Goal: Information Seeking & Learning: Find specific fact

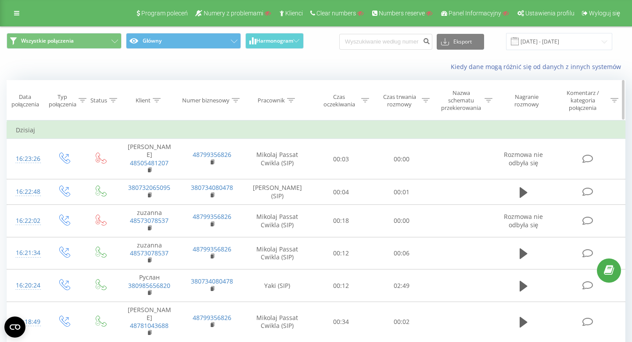
click at [272, 102] on div "Pracownik" at bounding box center [271, 100] width 27 height 7
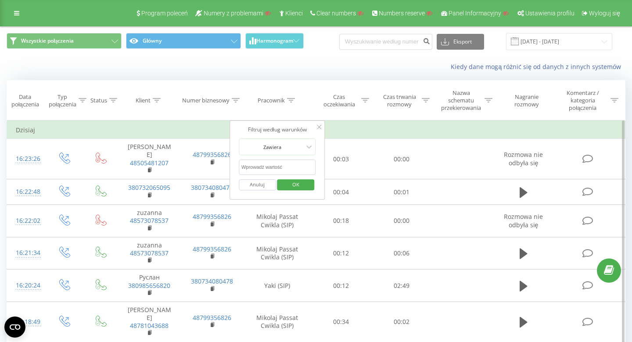
click at [272, 163] on input "text" at bounding box center [277, 166] width 77 height 15
type input "alderking"
click button "OK" at bounding box center [296, 184] width 37 height 11
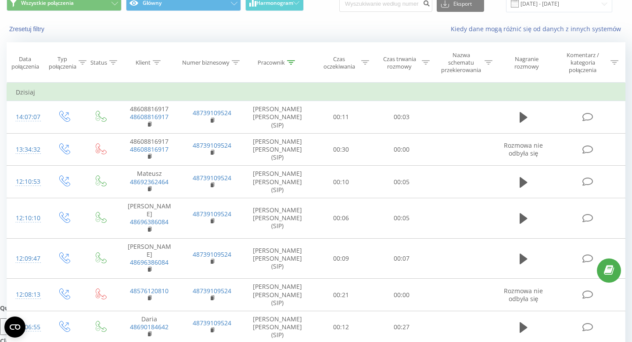
scroll to position [43, 0]
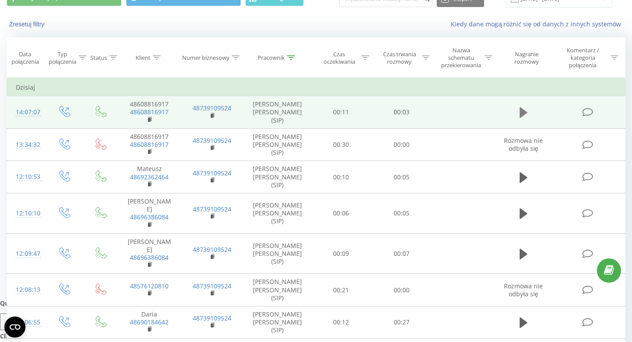
click at [522, 112] on icon at bounding box center [524, 112] width 8 height 11
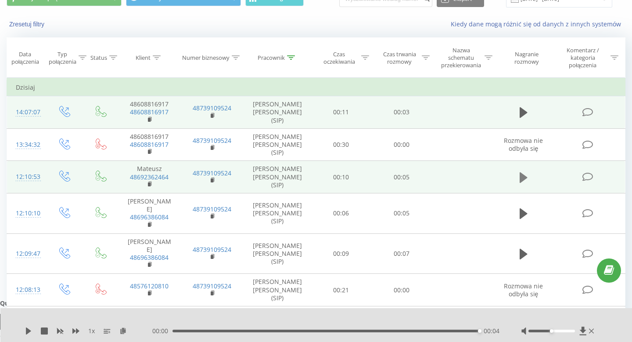
click at [524, 179] on icon at bounding box center [524, 177] width 8 height 11
click at [524, 178] on icon at bounding box center [524, 177] width 8 height 12
click at [270, 58] on div "Pracownik" at bounding box center [271, 57] width 27 height 7
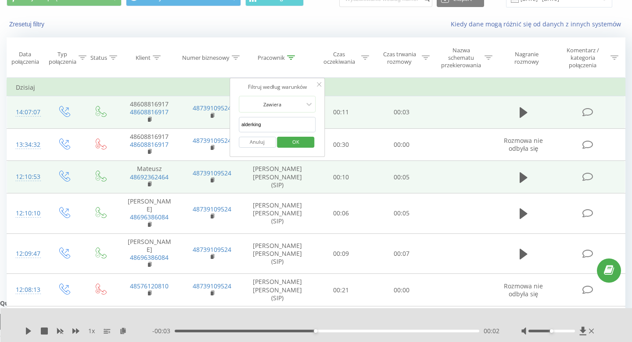
click at [254, 142] on button "Anuluj" at bounding box center [257, 142] width 37 height 11
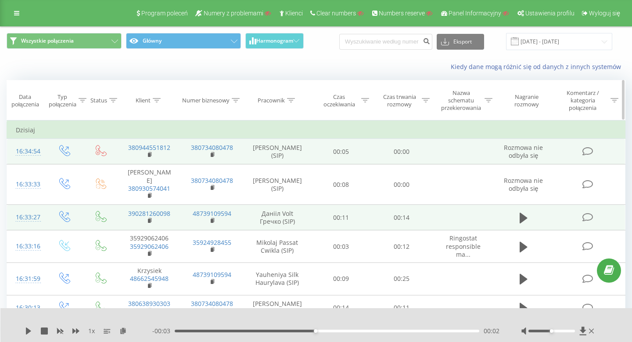
click at [211, 101] on div "Numer biznesowy" at bounding box center [205, 100] width 47 height 7
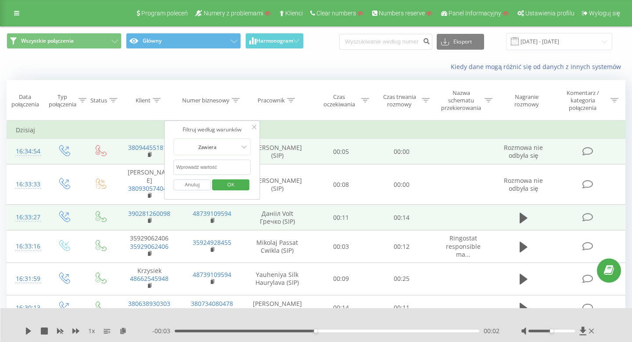
click at [195, 166] on input "text" at bounding box center [211, 166] width 77 height 15
type input "48"
click button "OK" at bounding box center [230, 184] width 37 height 11
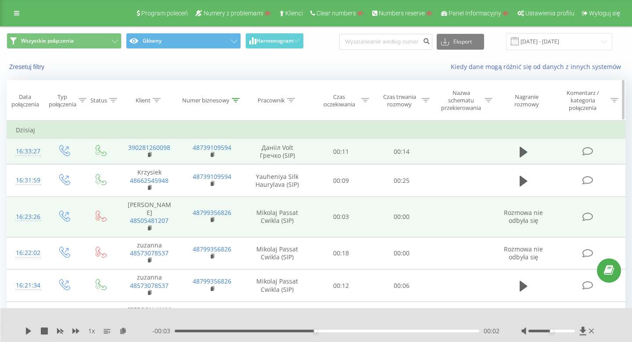
click at [213, 103] on div "Numer biznesowy" at bounding box center [205, 100] width 47 height 7
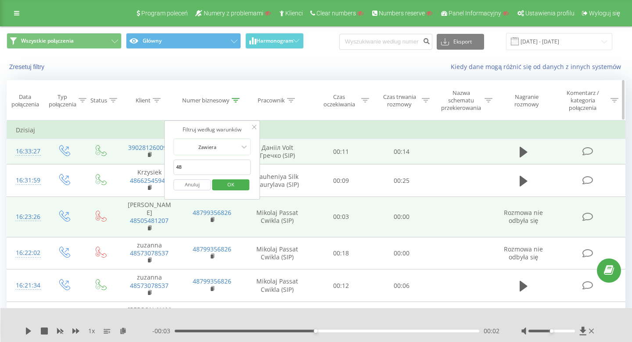
click at [307, 112] on th "Pracownik" at bounding box center [278, 100] width 68 height 40
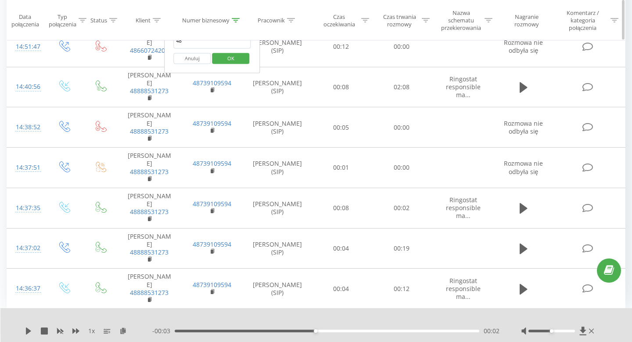
scroll to position [825, 0]
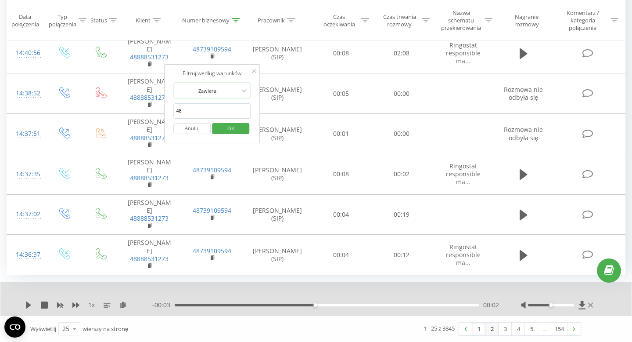
click at [491, 328] on link "2" at bounding box center [492, 328] width 13 height 12
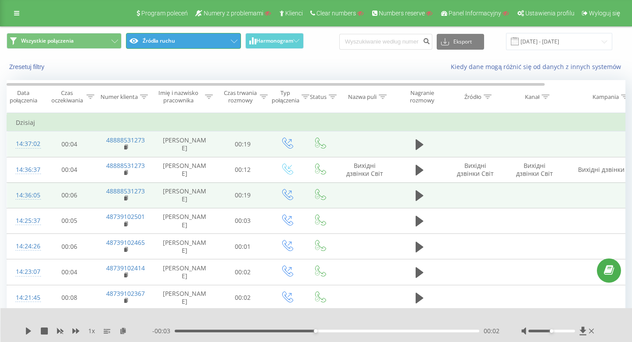
click at [166, 36] on button "Źródła ruchu" at bounding box center [183, 41] width 115 height 16
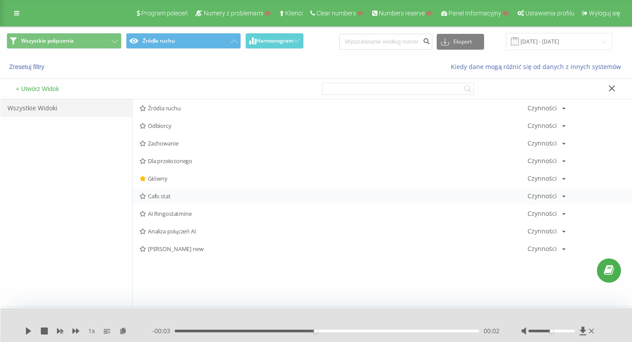
click at [192, 199] on div "Calls stat Czynności Edytuj Kopiuj Usuń Domyślnie Udostępnij" at bounding box center [382, 196] width 499 height 18
click at [155, 194] on span "Calls stat" at bounding box center [334, 196] width 388 height 6
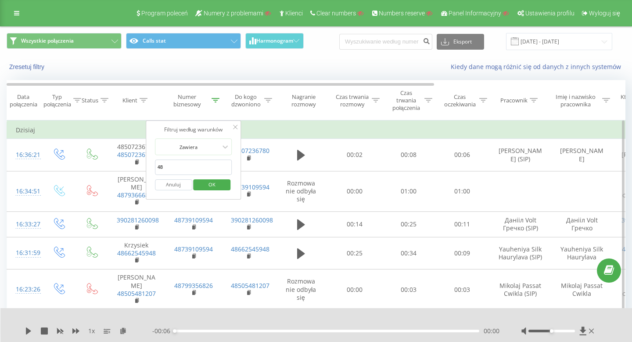
click at [234, 126] on icon at bounding box center [235, 127] width 4 height 4
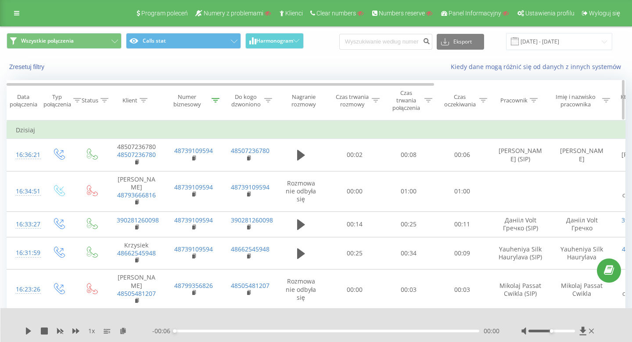
click at [515, 101] on div "Pracownik" at bounding box center [514, 100] width 27 height 7
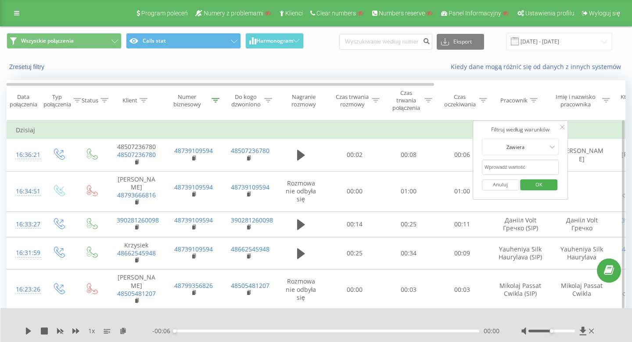
click at [518, 166] on input "text" at bounding box center [520, 166] width 77 height 15
type input "arka"
click button "OK" at bounding box center [539, 184] width 37 height 11
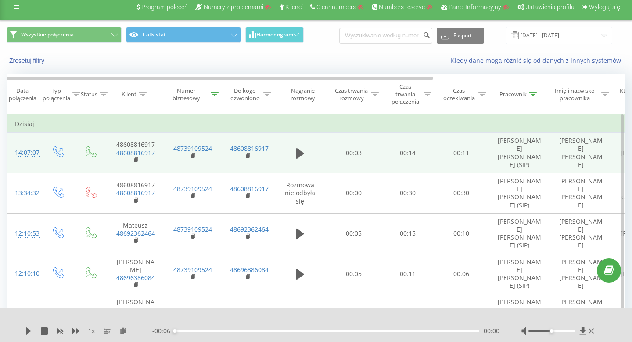
scroll to position [7, 0]
click at [299, 149] on icon at bounding box center [300, 152] width 8 height 11
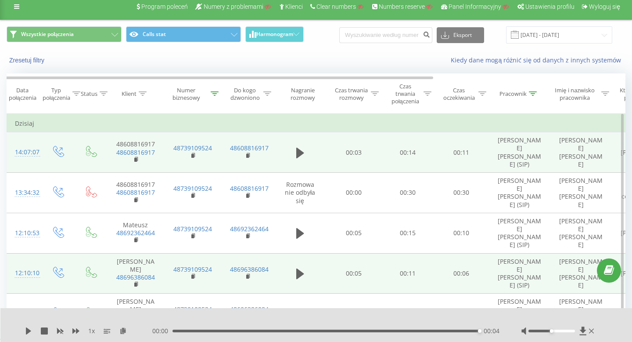
scroll to position [0, 0]
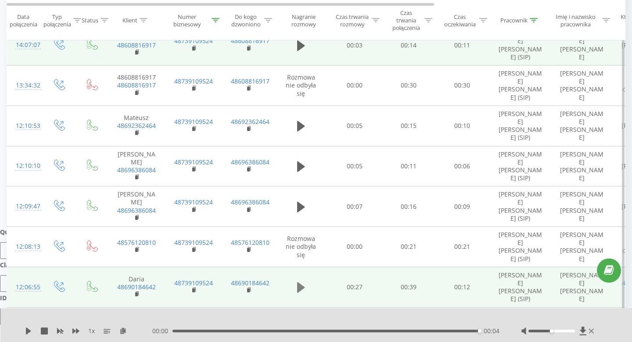
click at [296, 281] on button at bounding box center [301, 287] width 13 height 13
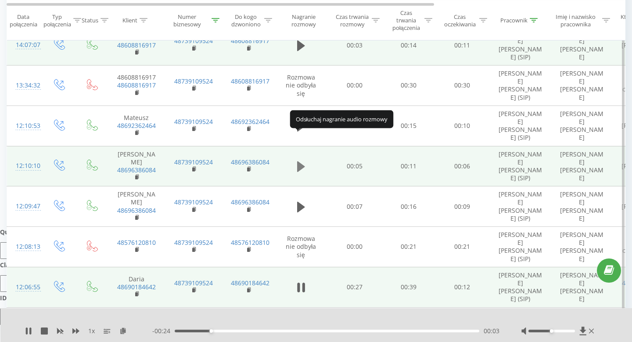
click at [300, 160] on icon at bounding box center [301, 166] width 8 height 12
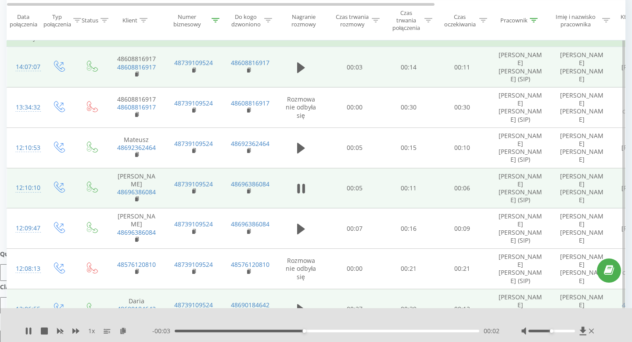
scroll to position [0, 2]
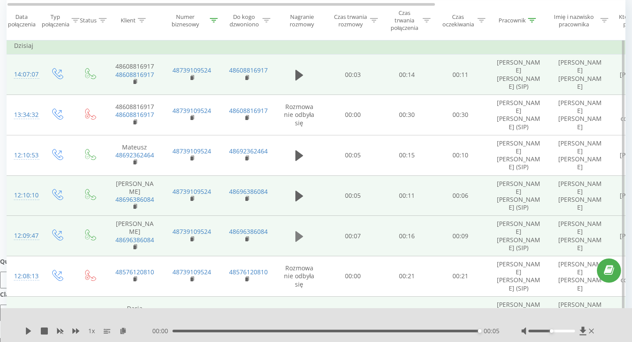
click at [300, 231] on icon at bounding box center [300, 236] width 8 height 11
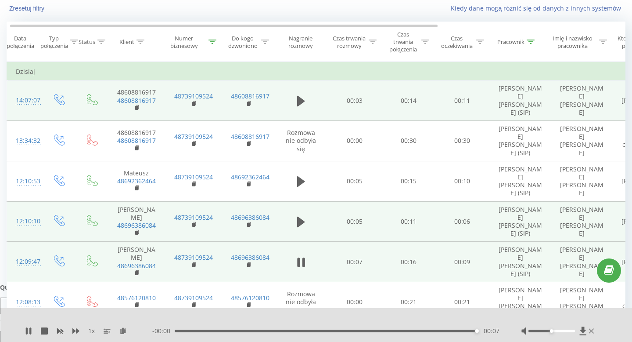
scroll to position [0, 0]
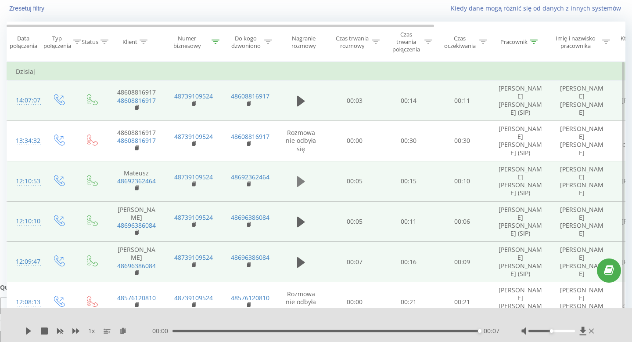
click at [300, 176] on icon at bounding box center [301, 181] width 8 height 11
click at [300, 95] on icon at bounding box center [301, 100] width 8 height 11
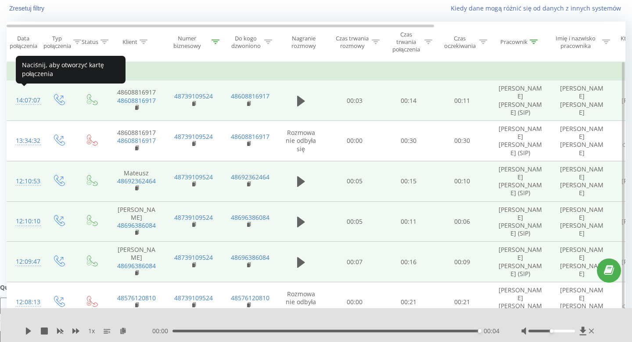
click at [27, 97] on div "14:07:07" at bounding box center [25, 100] width 18 height 17
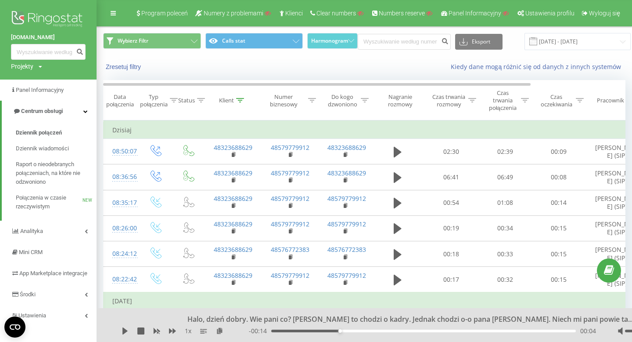
click at [29, 66] on div "Projekty" at bounding box center [22, 66] width 22 height 9
click at [34, 83] on input "text" at bounding box center [36, 79] width 44 height 13
paste input "wygodnezwroty.pl"
type input "wygodnezwroty.pl"
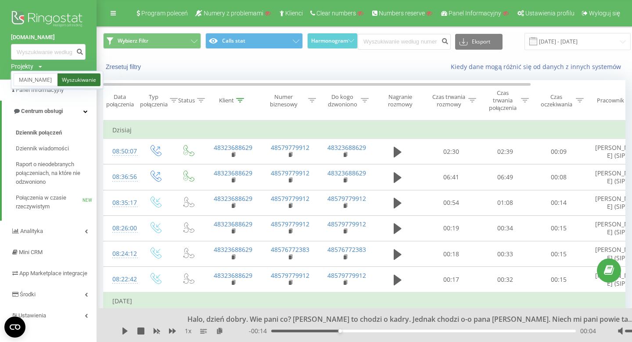
click at [80, 79] on link "Wyszukiwanie" at bounding box center [79, 79] width 43 height 13
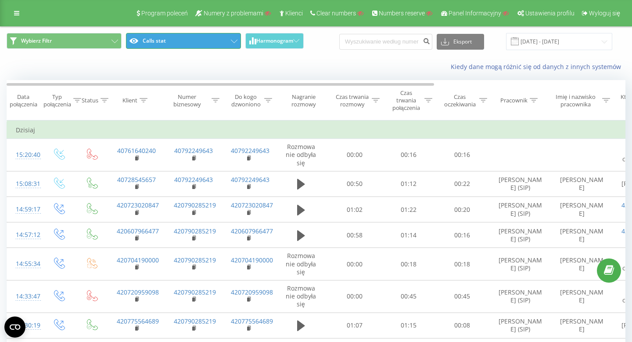
click at [180, 45] on button "Calls stat" at bounding box center [183, 41] width 115 height 16
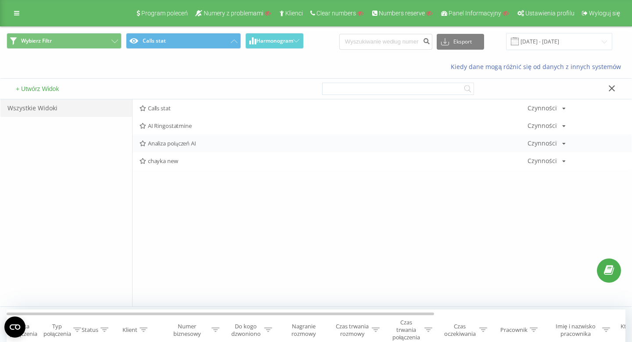
click at [194, 139] on div "Analiza połączeń AI Czynności Edytuj Kopiuj Usuń Domyślnie Udostępnij" at bounding box center [382, 143] width 499 height 18
click at [187, 144] on span "Analiza połączeń AI" at bounding box center [334, 143] width 388 height 6
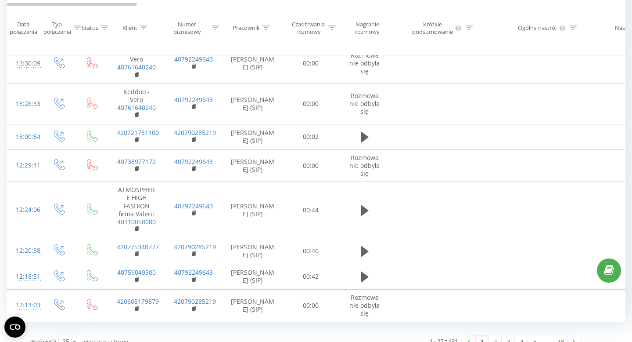
scroll to position [641, 0]
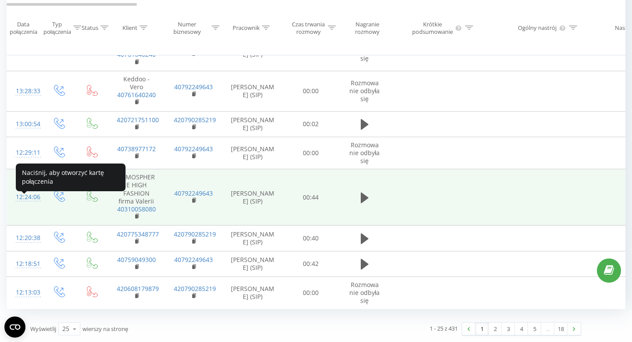
click at [28, 197] on div "12:24:06" at bounding box center [25, 196] width 18 height 17
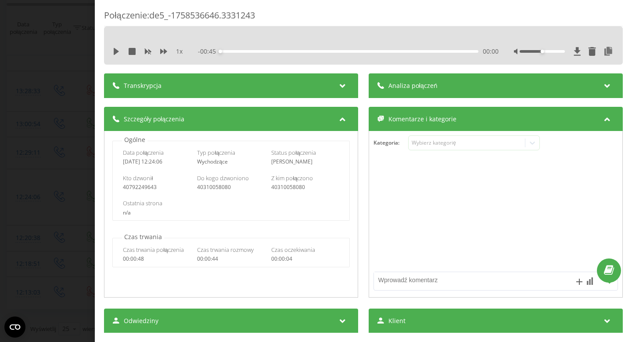
click at [47, 175] on div "Połączenie : de5_-1758536646.3331243 1 x - 00:45 00:00 00:00 Transkrypcja Aby m…" at bounding box center [316, 171] width 632 height 342
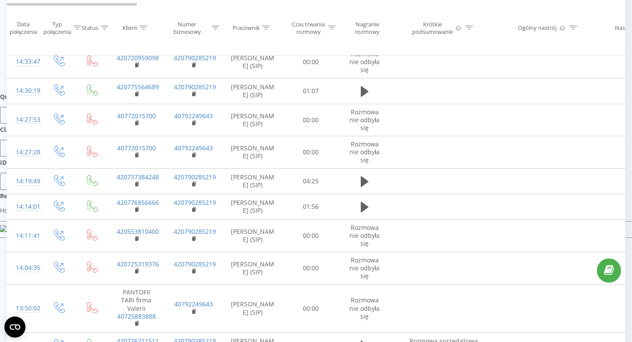
scroll to position [228, 0]
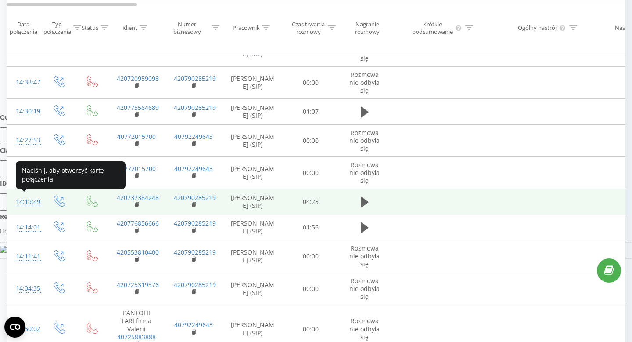
click at [30, 202] on div "14:19:49" at bounding box center [25, 201] width 18 height 17
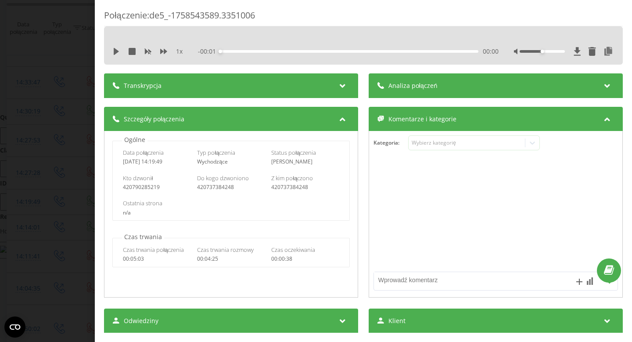
click at [214, 90] on div "Transkrypcja" at bounding box center [231, 85] width 254 height 25
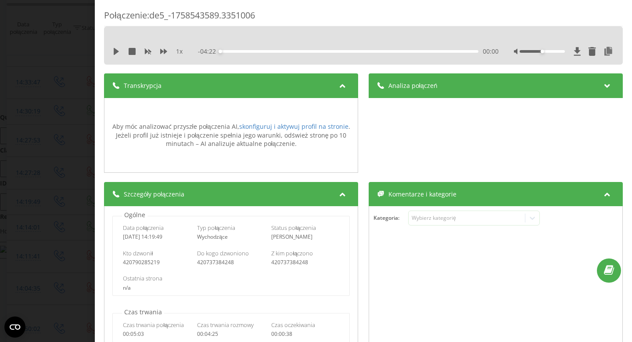
click at [420, 77] on div "Analiza połączeń" at bounding box center [496, 85] width 254 height 25
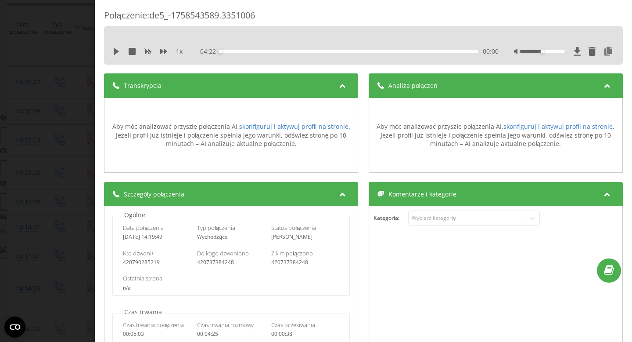
click at [324, 86] on div "Transkrypcja" at bounding box center [231, 85] width 254 height 25
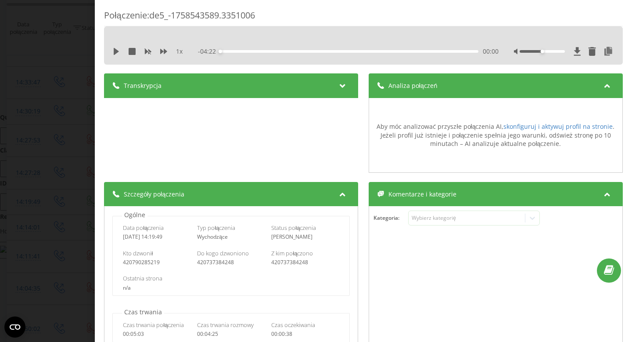
click at [422, 87] on span "Analiza połączeń" at bounding box center [413, 85] width 49 height 9
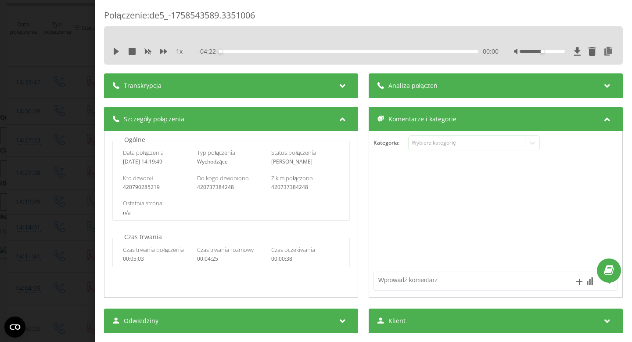
click at [44, 151] on div "Połączenie : de5_-1758543589.3351006 1 x - 04:22 00:00 00:00 Transkrypcja Aby m…" at bounding box center [316, 171] width 632 height 342
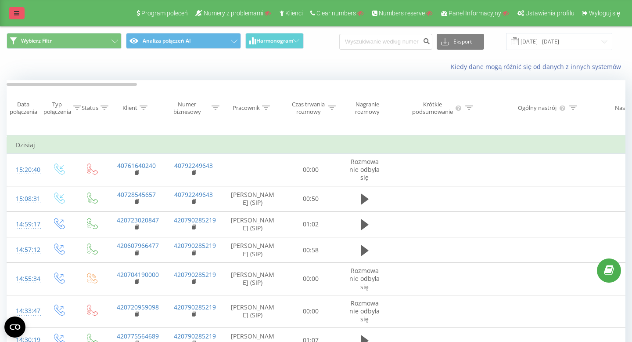
click at [21, 11] on link at bounding box center [17, 13] width 16 height 12
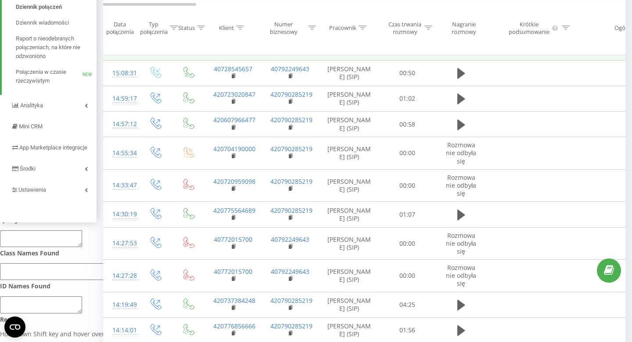
scroll to position [127, 0]
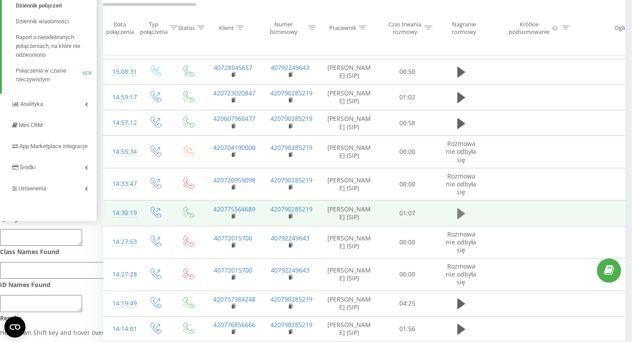
click at [460, 211] on icon at bounding box center [462, 213] width 8 height 11
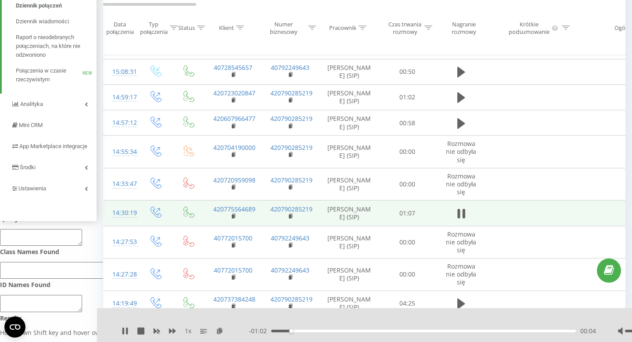
click at [460, 211] on icon at bounding box center [462, 213] width 8 height 12
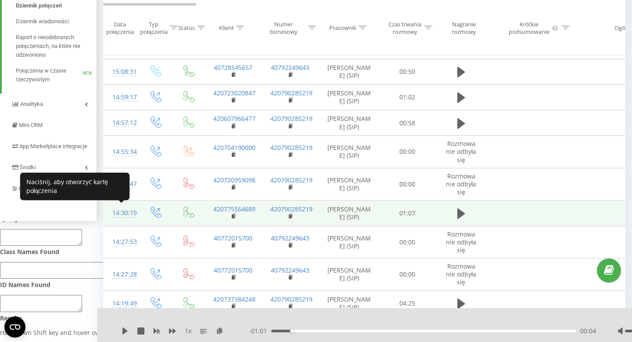
click at [125, 213] on div "14:30:19" at bounding box center [121, 212] width 18 height 17
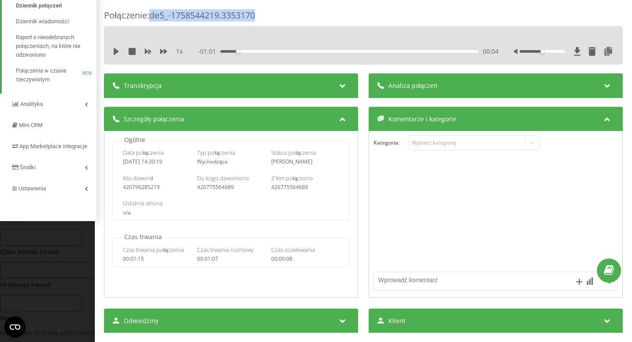
drag, startPoint x: 269, startPoint y: 20, endPoint x: 152, endPoint y: 18, distance: 117.7
click at [152, 18] on div "Połączenie : de5_-1758544219.3353170" at bounding box center [363, 17] width 519 height 17
copy div "de5_-1758544219.3353170"
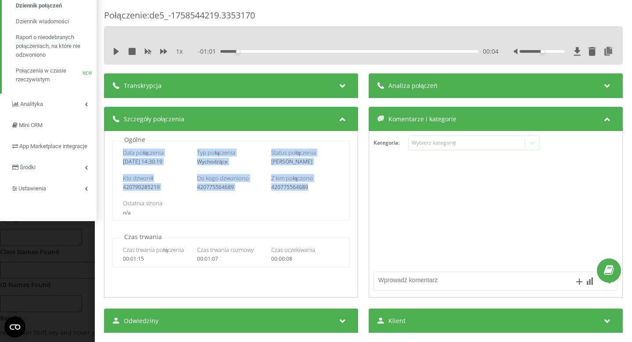
drag, startPoint x: 119, startPoint y: 151, endPoint x: 311, endPoint y: 191, distance: 195.7
click at [311, 191] on div "Data połączenia [DATE] 14:30:19 Typ połączenia Wychodzące Status połączenia Uda…" at bounding box center [230, 181] width 237 height 80
copy div "Data połączenia [DATE] 14:30:19 Typ połączenia Wychodzące Status połączenia Uda…"
click at [72, 275] on div "Połączenie : de5_-1758544219.3353170 1 x - 01:01 00:04 00:04 Transkrypcja Aby m…" at bounding box center [316, 171] width 632 height 342
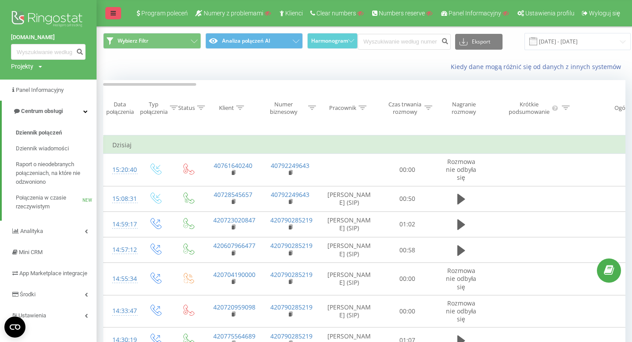
click at [116, 10] on icon at bounding box center [113, 13] width 5 height 6
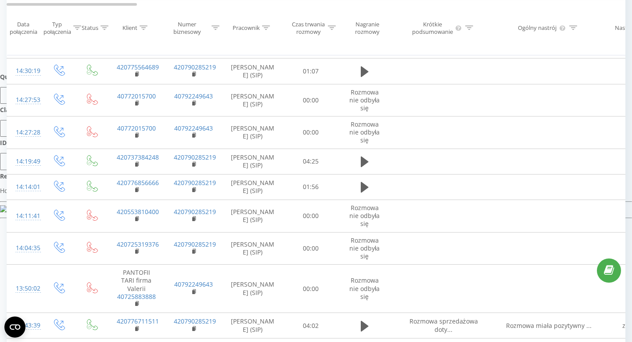
scroll to position [277, 0]
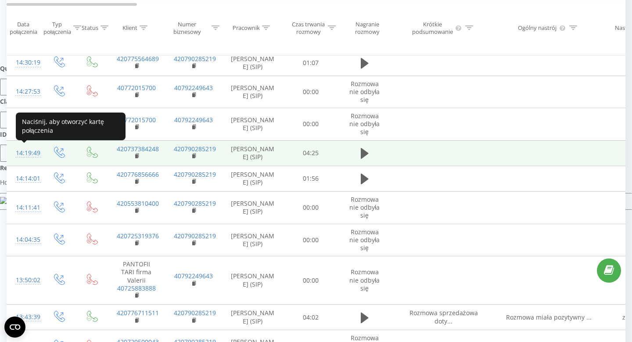
click at [24, 152] on div "14:19:49" at bounding box center [25, 152] width 18 height 17
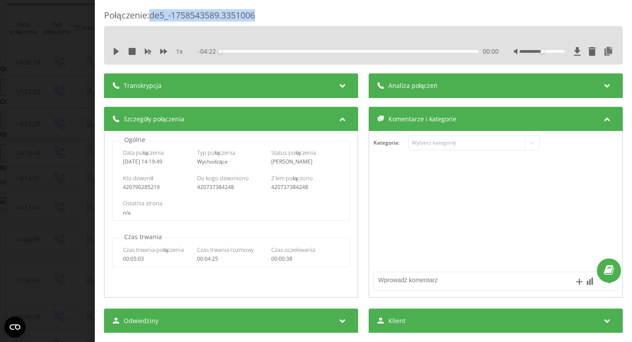
drag, startPoint x: 263, startPoint y: 17, endPoint x: 153, endPoint y: 16, distance: 109.4
click at [153, 16] on div "Połączenie : de5_-1758543589.3351006" at bounding box center [363, 17] width 519 height 17
copy div "de5_-1758543589.3351006"
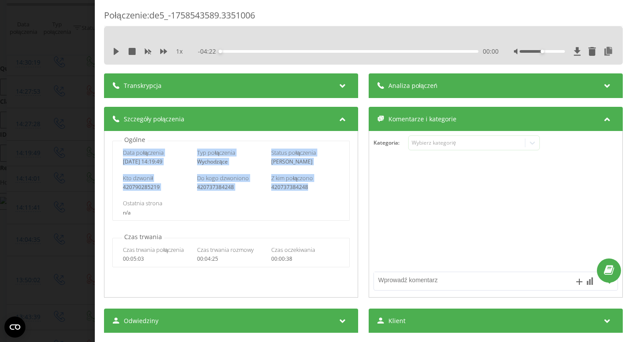
drag, startPoint x: 122, startPoint y: 151, endPoint x: 340, endPoint y: 190, distance: 222.3
click at [340, 190] on div "Data połączenia [DATE] 14:19:49 Typ połączenia Wychodzące Status połączenia Uda…" at bounding box center [230, 181] width 237 height 80
copy div "Data połączenia [DATE] 14:19:49 Typ połączenia Wychodzące Status połączenia Uda…"
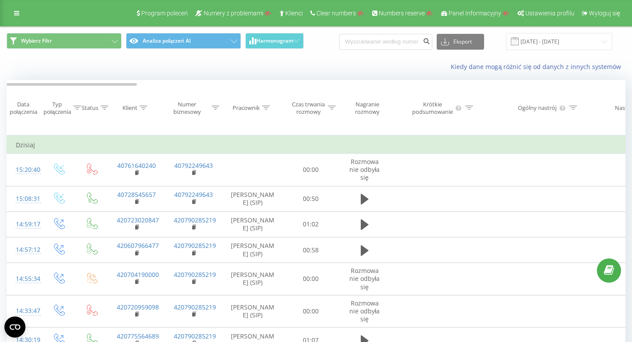
click at [17, 12] on icon at bounding box center [16, 13] width 5 height 6
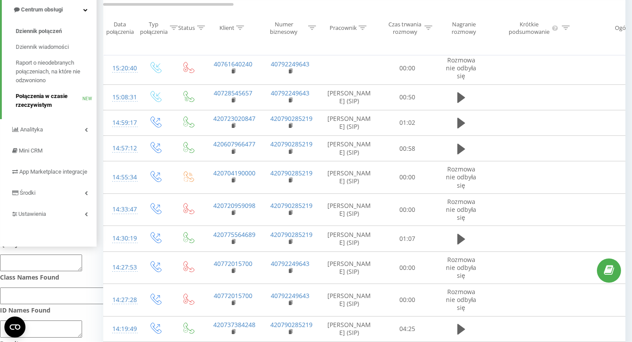
scroll to position [103, 0]
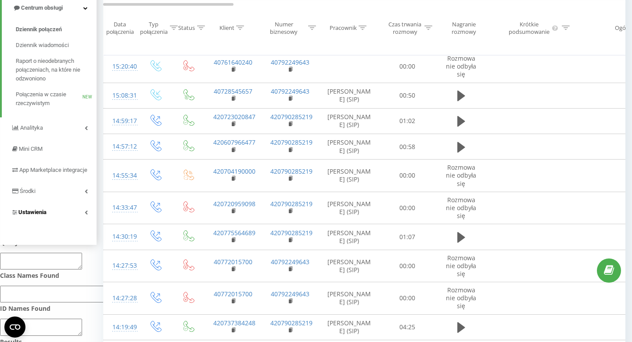
click at [39, 215] on span "Ustawienia" at bounding box center [32, 212] width 28 height 7
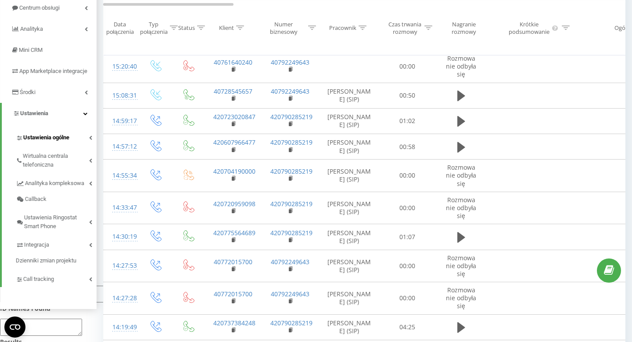
click at [52, 142] on span "Ustawienia ogólne" at bounding box center [46, 137] width 46 height 9
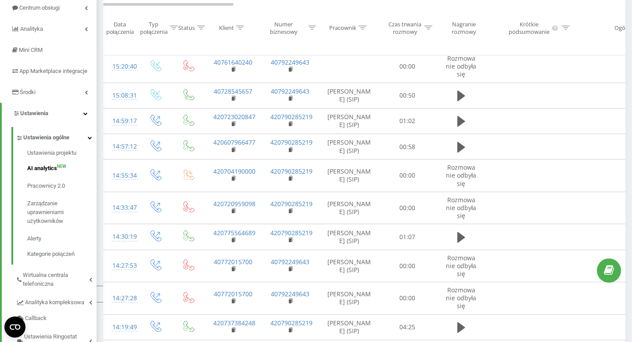
click at [42, 173] on span "AI analytics" at bounding box center [42, 168] width 30 height 9
